Goal: Information Seeking & Learning: Learn about a topic

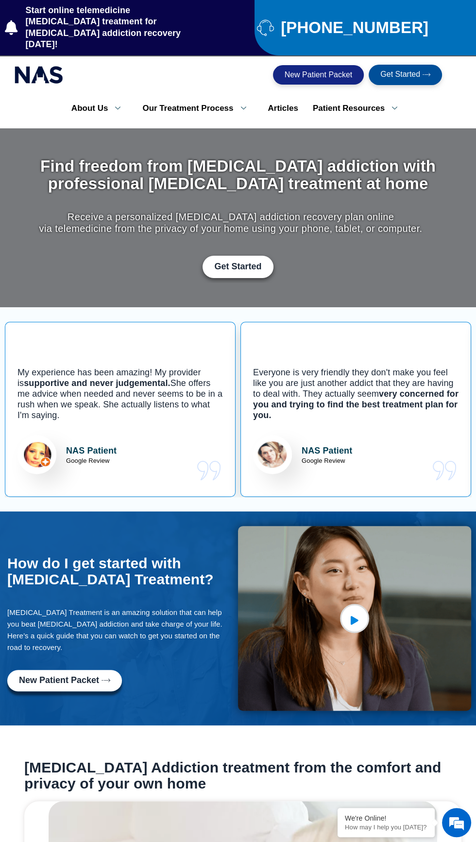
click at [322, 71] on span "New Patient Packet" at bounding box center [319, 75] width 68 height 8
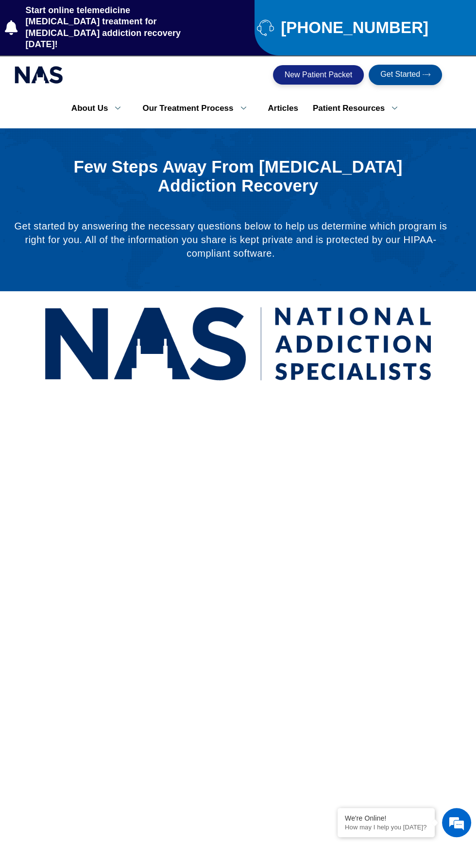
click at [424, 70] on icon at bounding box center [427, 74] width 8 height 8
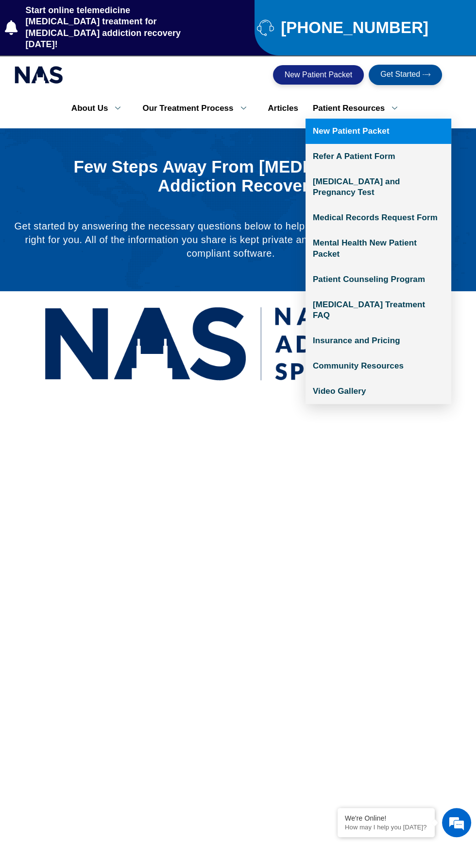
click at [350, 98] on link "Patient Resources" at bounding box center [359, 108] width 106 height 20
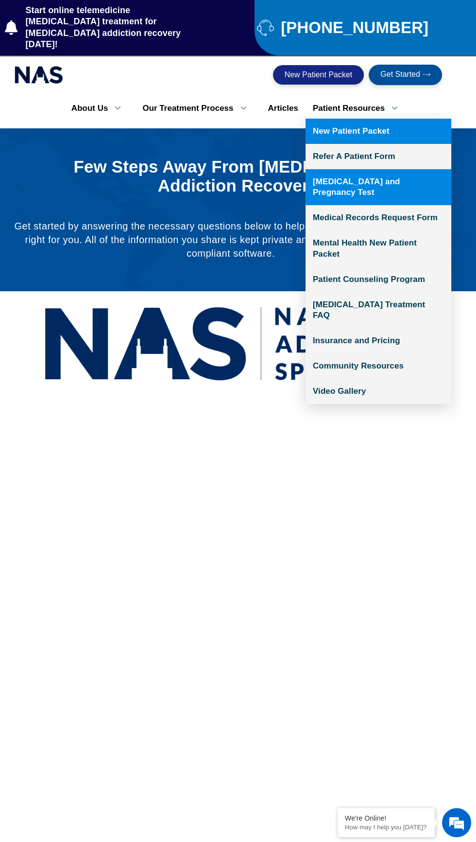
click at [403, 174] on link "[MEDICAL_DATA] and Pregnancy Test" at bounding box center [379, 187] width 146 height 36
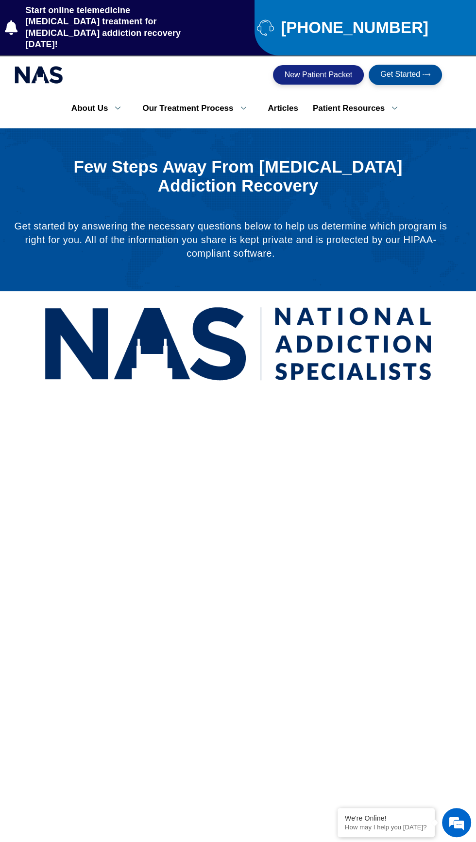
click at [405, 70] on span "Get Started" at bounding box center [401, 74] width 40 height 9
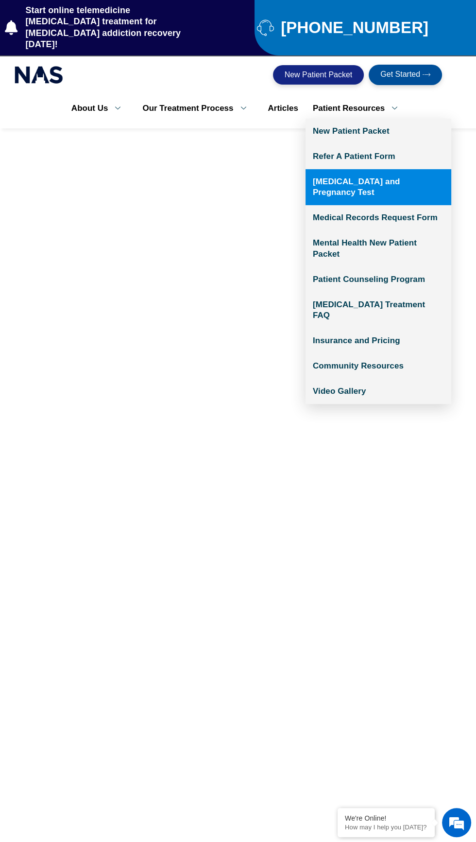
click at [448, 169] on link "[MEDICAL_DATA] and Pregnancy Test" at bounding box center [379, 187] width 146 height 36
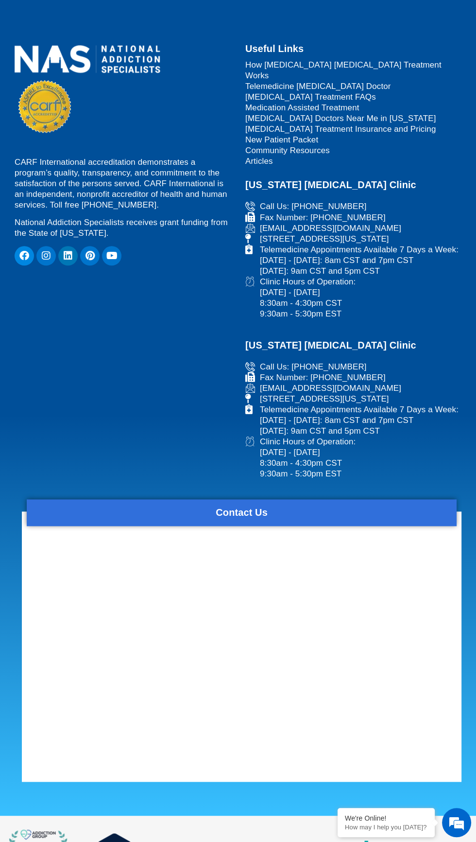
scroll to position [720, 0]
